Goal: Information Seeking & Learning: Learn about a topic

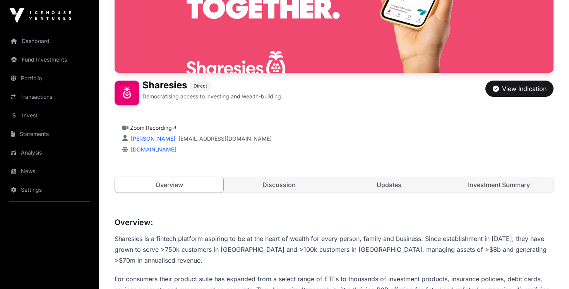
scroll to position [148, 0]
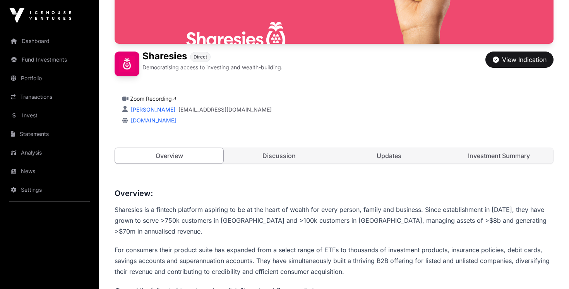
click at [149, 99] on link "Zoom Recording" at bounding box center [153, 98] width 46 height 7
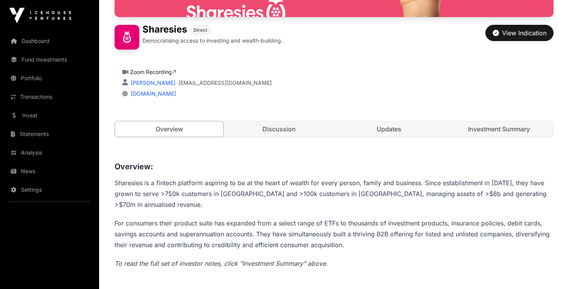
scroll to position [193, 0]
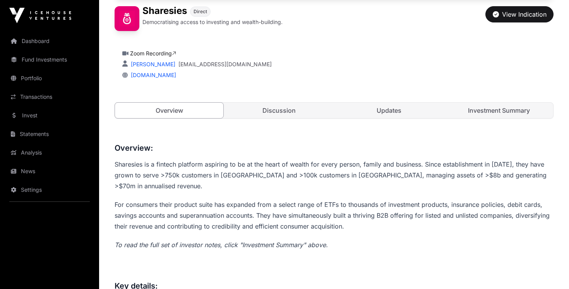
click at [281, 115] on link "Discussion" at bounding box center [279, 110] width 108 height 15
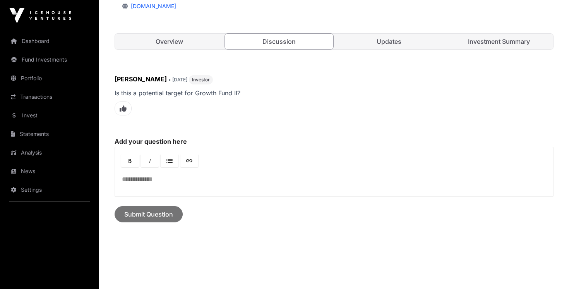
scroll to position [250, 0]
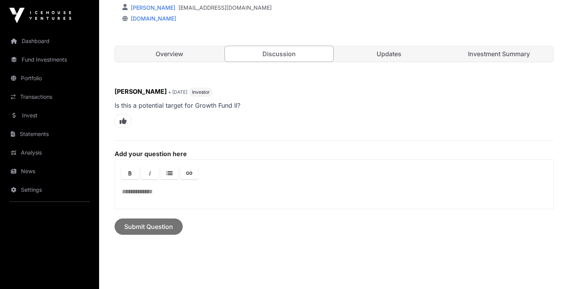
click at [398, 55] on link "Updates" at bounding box center [389, 53] width 108 height 15
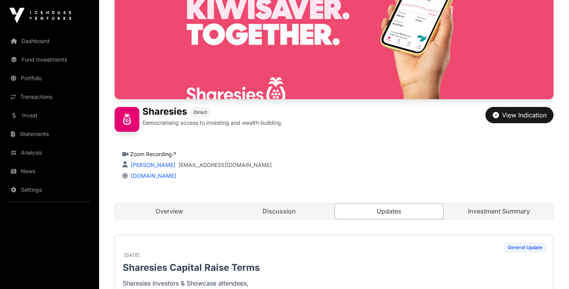
scroll to position [94, 0]
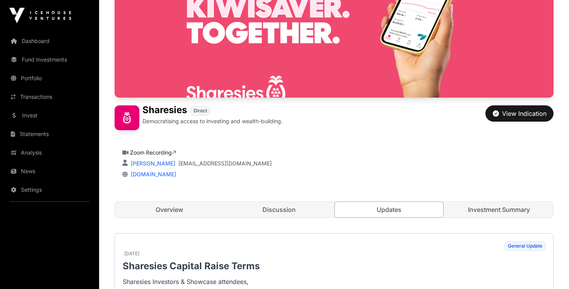
click at [499, 209] on link "Investment Summary" at bounding box center [499, 209] width 108 height 15
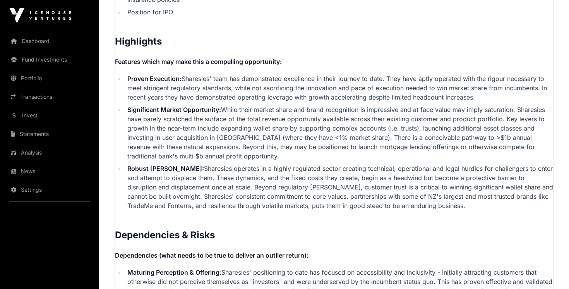
scroll to position [1685, 0]
